Goal: Register for event/course

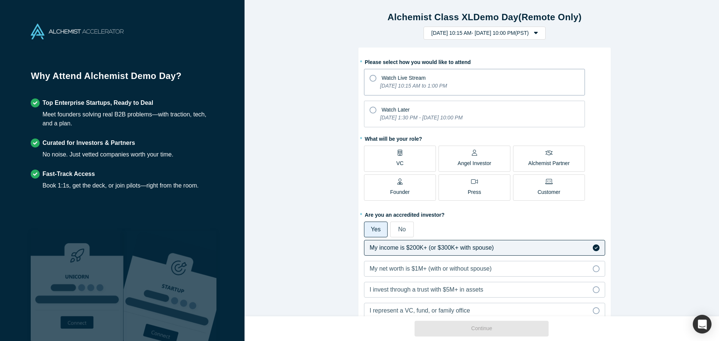
click at [415, 81] on span "Watch Live Stream" at bounding box center [404, 78] width 44 height 6
click at [0, 0] on input "Watch Live Stream [DATE] 10:15 AM to 1:00 PM" at bounding box center [0, 0] width 0 height 0
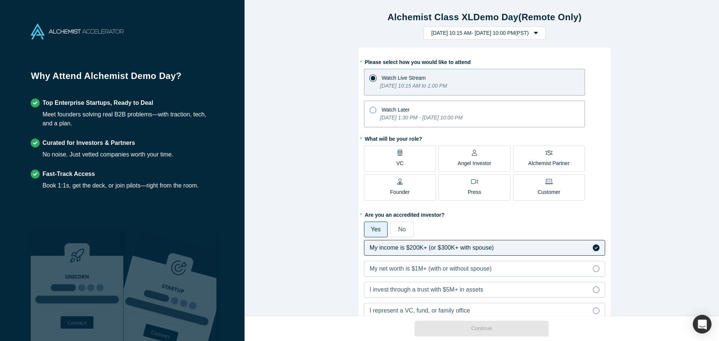
click at [439, 108] on div "Watch Later" at bounding box center [475, 109] width 210 height 10
click at [0, 0] on input "Watch Later [DATE] 1:30 PM - [DATE] 10:00 PM" at bounding box center [0, 0] width 0 height 0
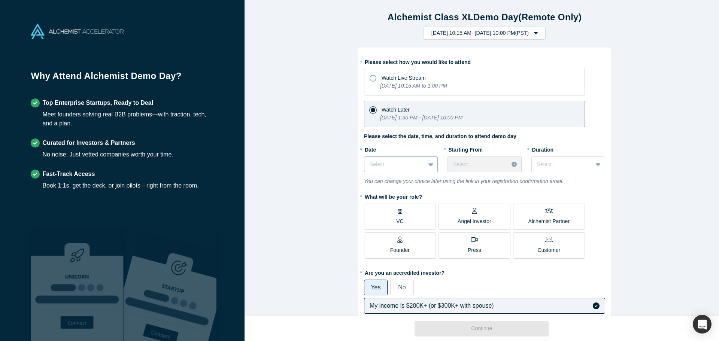
click at [389, 164] on div at bounding box center [395, 164] width 50 height 9
click at [389, 219] on div "[DATE]" at bounding box center [401, 225] width 74 height 14
click at [405, 168] on div at bounding box center [395, 164] width 50 height 9
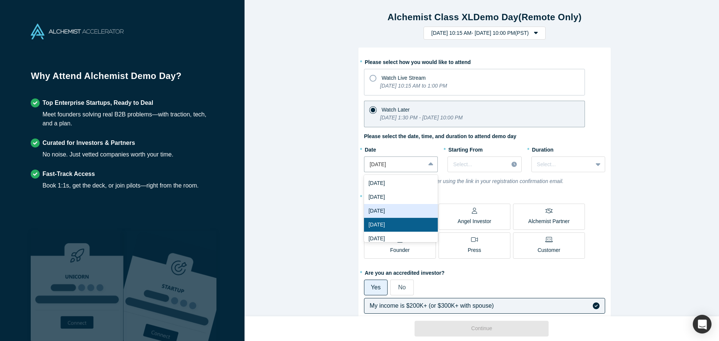
click at [400, 212] on div "[DATE]" at bounding box center [401, 211] width 74 height 14
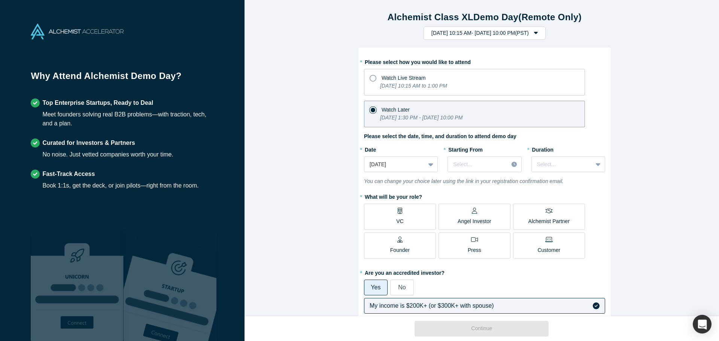
click at [489, 155] on div "* Starting From Select..." at bounding box center [485, 157] width 74 height 29
click at [488, 160] on div at bounding box center [478, 164] width 50 height 9
click at [479, 199] on div "3:00 PM (PST)" at bounding box center [485, 198] width 74 height 14
click at [552, 165] on div at bounding box center [562, 164] width 50 height 9
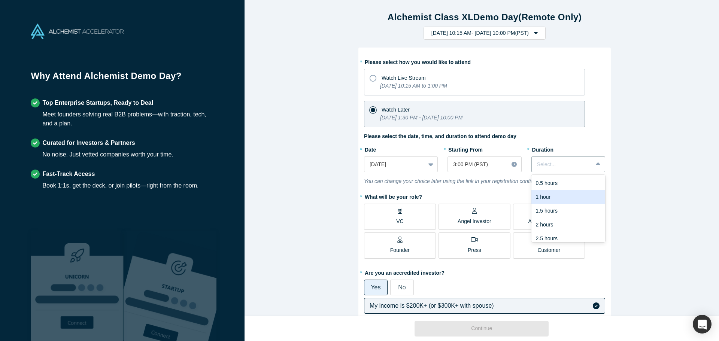
click at [552, 200] on div "1 hour" at bounding box center [568, 197] width 74 height 14
click at [539, 162] on div at bounding box center [562, 164] width 50 height 9
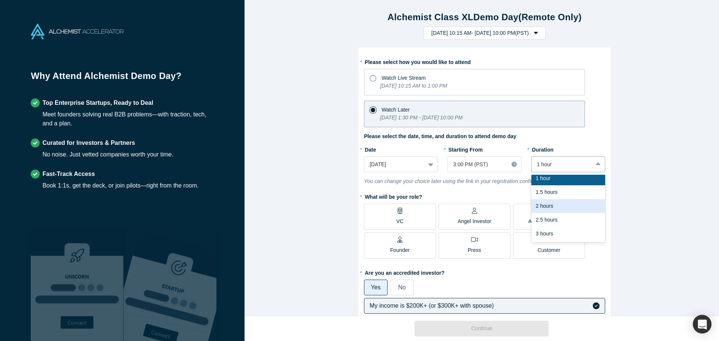
click at [560, 209] on div "2 hours" at bounding box center [568, 206] width 74 height 14
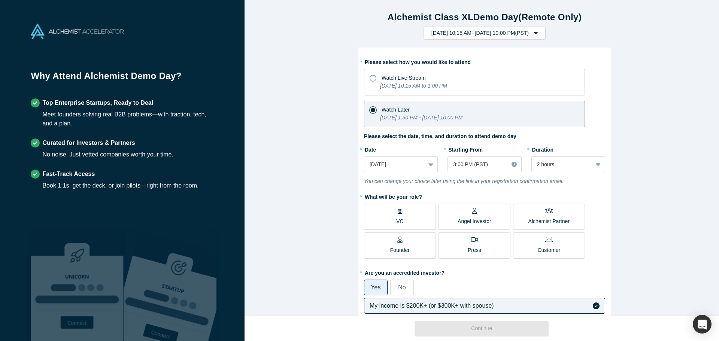
click at [630, 211] on div "Alchemist Class XL Demo Day (Remote Only) [DATE] 10:15 AM - [DATE] 10:00 PM ( P…" at bounding box center [485, 161] width 480 height 322
click at [412, 219] on label "VC" at bounding box center [400, 217] width 72 height 26
click at [0, 0] on input "VC" at bounding box center [0, 0] width 0 height 0
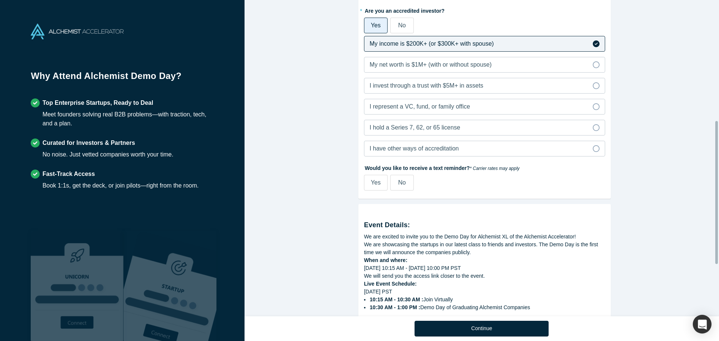
scroll to position [300, 0]
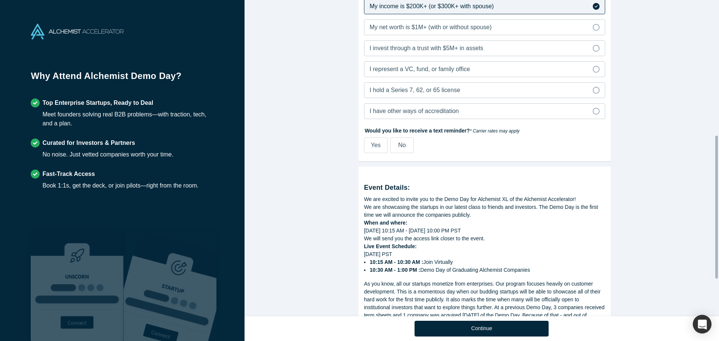
click at [371, 148] on span "Yes" at bounding box center [376, 145] width 10 height 6
click at [0, 0] on input "Yes" at bounding box center [0, 0] width 0 height 0
select select "US"
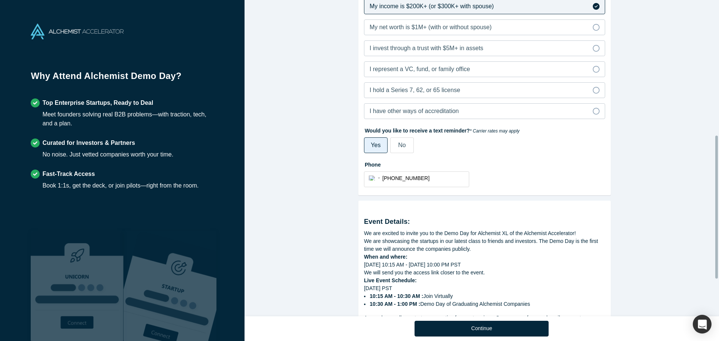
click at [398, 147] on span "No" at bounding box center [401, 145] width 7 height 6
click at [0, 0] on input "No" at bounding box center [0, 0] width 0 height 0
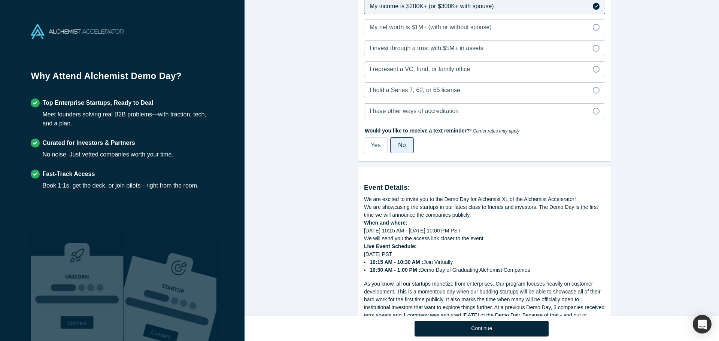
click at [364, 141] on label "Yes" at bounding box center [376, 145] width 24 height 16
click at [0, 0] on input "Yes" at bounding box center [0, 0] width 0 height 0
select select "US"
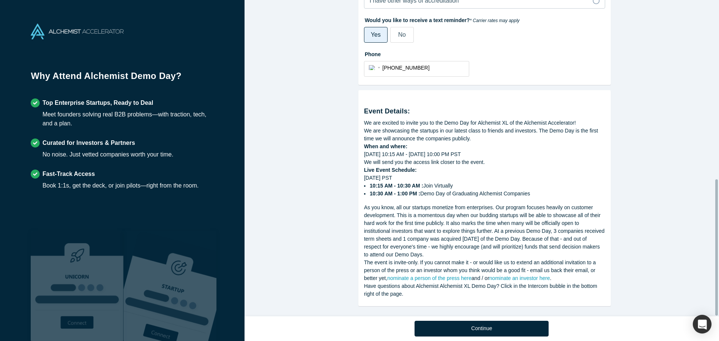
scroll to position [416, 0]
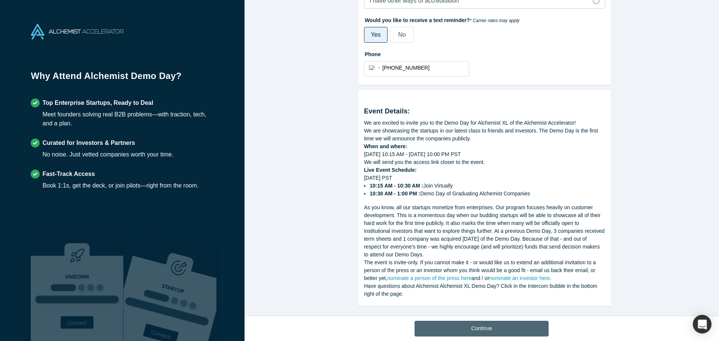
click at [494, 325] on button "Continue" at bounding box center [482, 329] width 134 height 16
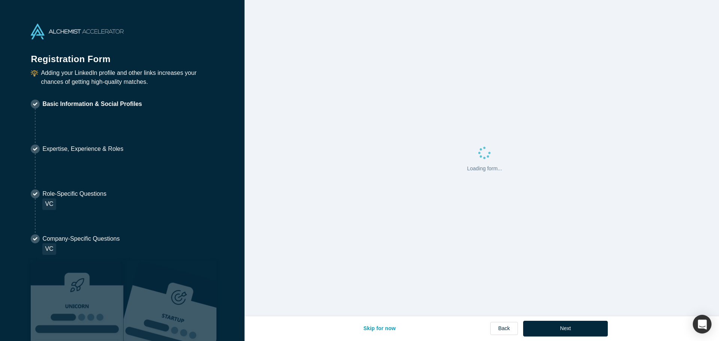
select select "US"
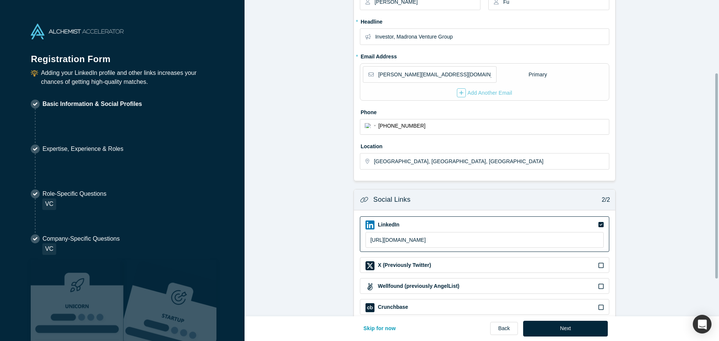
scroll to position [170, 0]
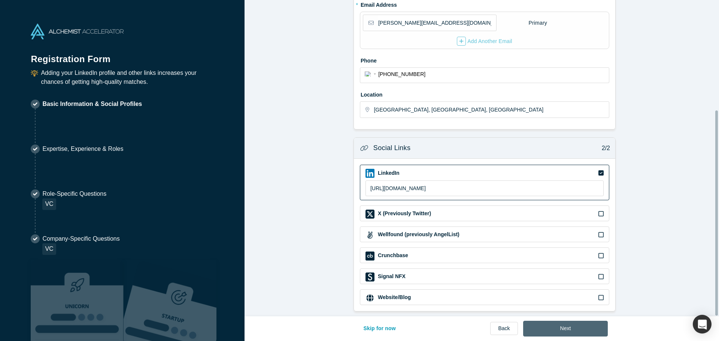
click at [559, 329] on button "Next" at bounding box center [565, 329] width 85 height 16
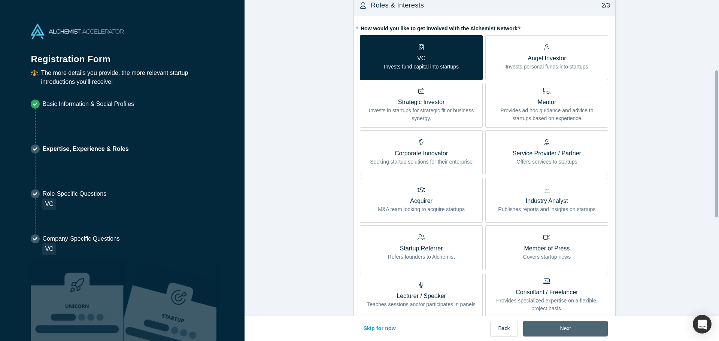
scroll to position [150, 0]
click at [554, 332] on button "Next" at bounding box center [565, 329] width 85 height 16
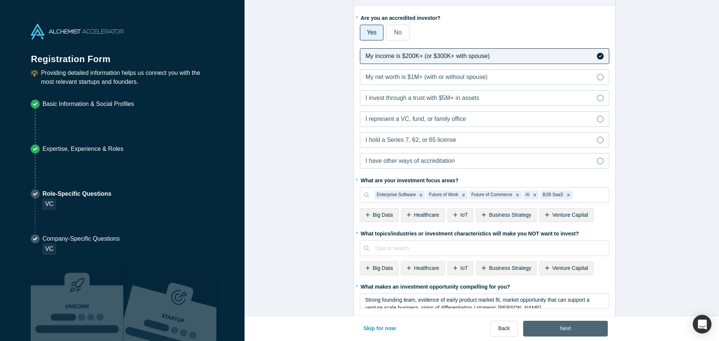
scroll to position [0, 0]
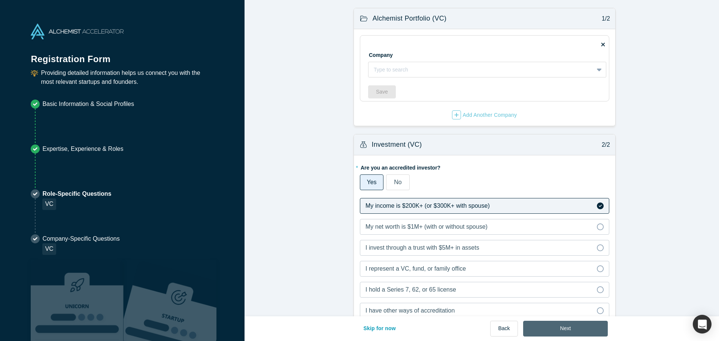
click at [553, 331] on button "Next" at bounding box center [565, 329] width 85 height 16
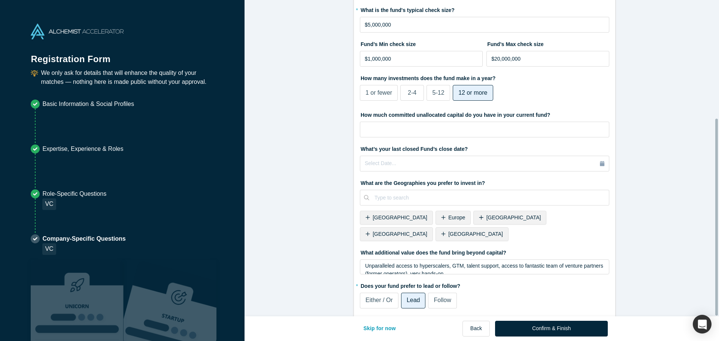
scroll to position [190, 0]
click at [427, 231] on span "[GEOGRAPHIC_DATA]" at bounding box center [400, 234] width 55 height 6
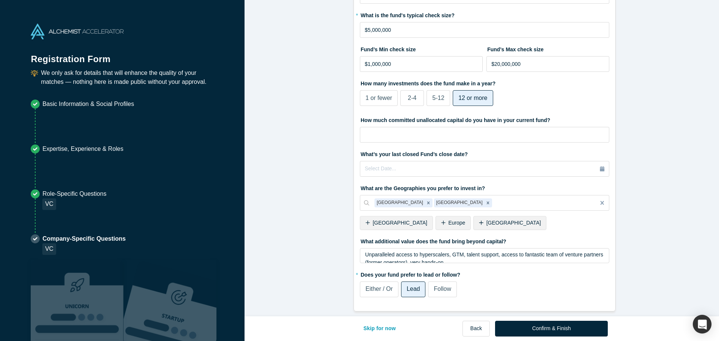
click at [406, 220] on span "[GEOGRAPHIC_DATA]" at bounding box center [400, 223] width 55 height 6
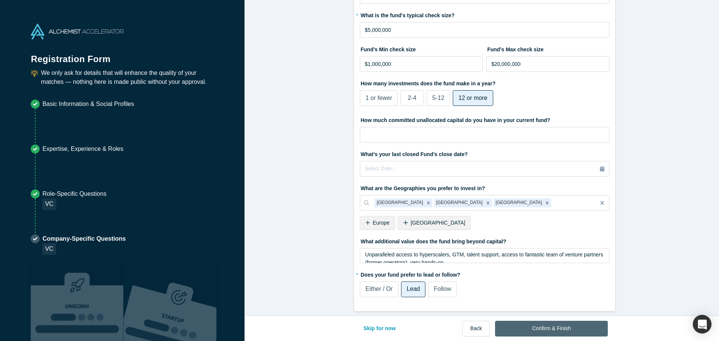
click at [554, 329] on button "Confirm & Finish" at bounding box center [551, 329] width 113 height 16
